Goal: Navigation & Orientation: Find specific page/section

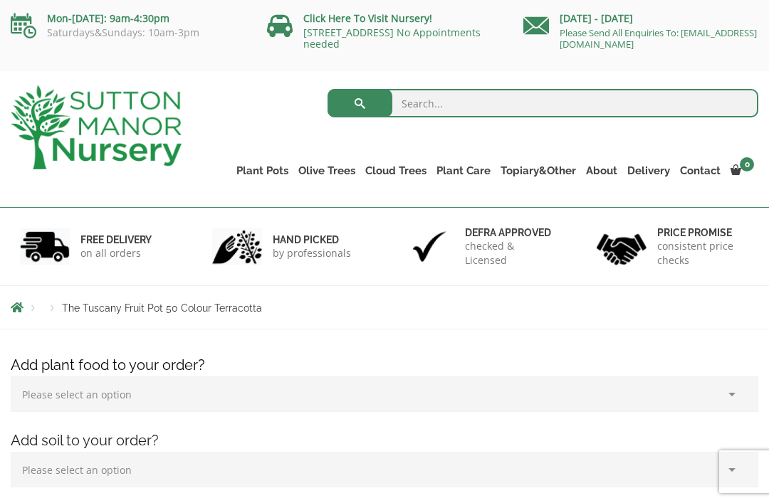
click at [0, 0] on link "Shallow Bowl Grande" at bounding box center [0, 0] width 0 height 0
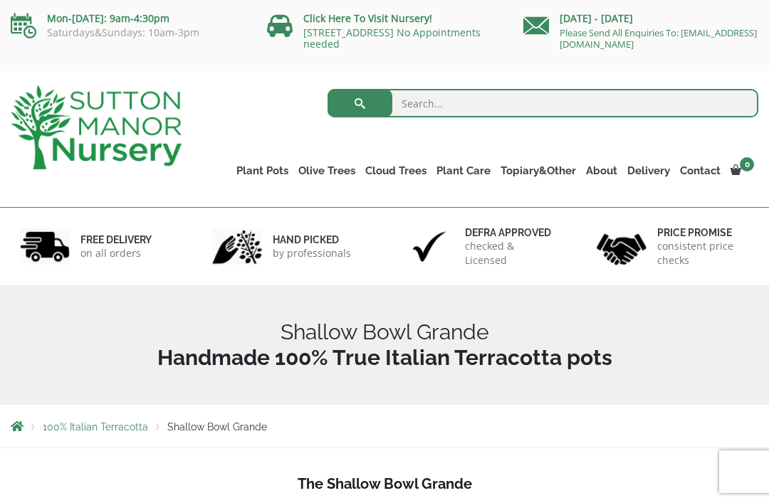
click at [0, 0] on link "The Olive Jar" at bounding box center [0, 0] width 0 height 0
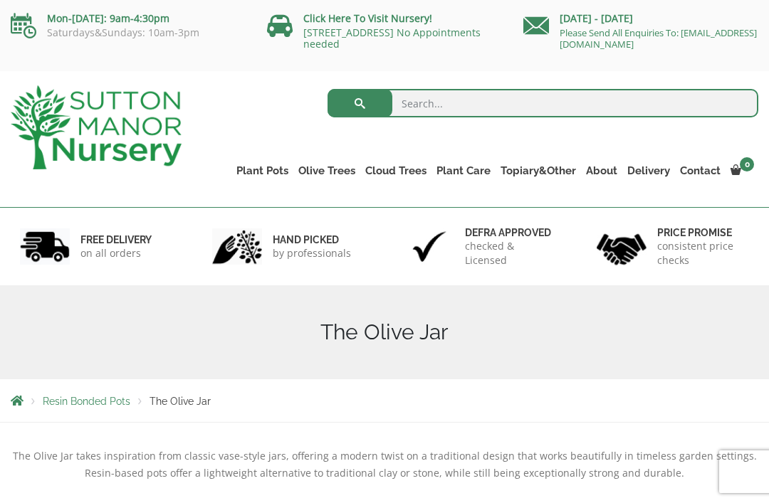
click at [0, 0] on link "The Old Stone Pots" at bounding box center [0, 0] width 0 height 0
